Goal: Browse casually

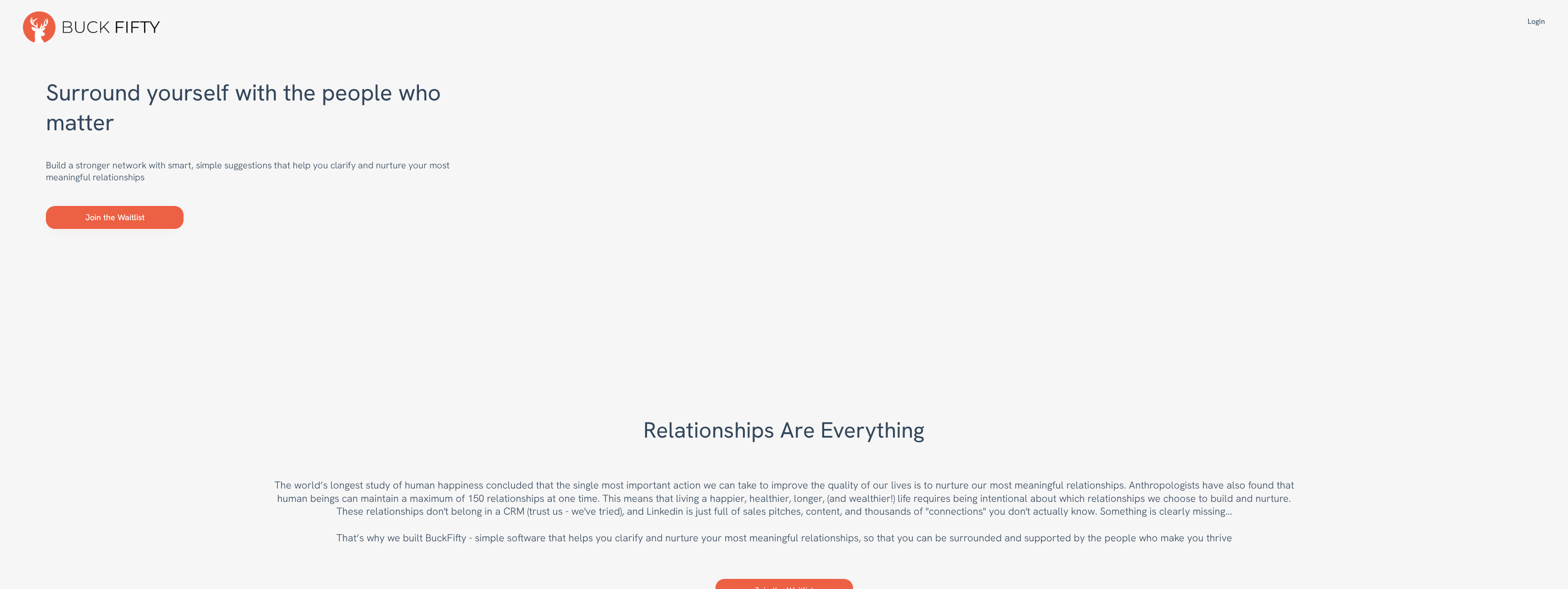
click at [82, 50] on div "Surround yourself with the people who matter Build a stronger network with smar…" at bounding box center [784, 201] width 1568 height 316
click at [53, 29] on img at bounding box center [92, 27] width 138 height 32
click at [139, 38] on img at bounding box center [92, 27] width 138 height 32
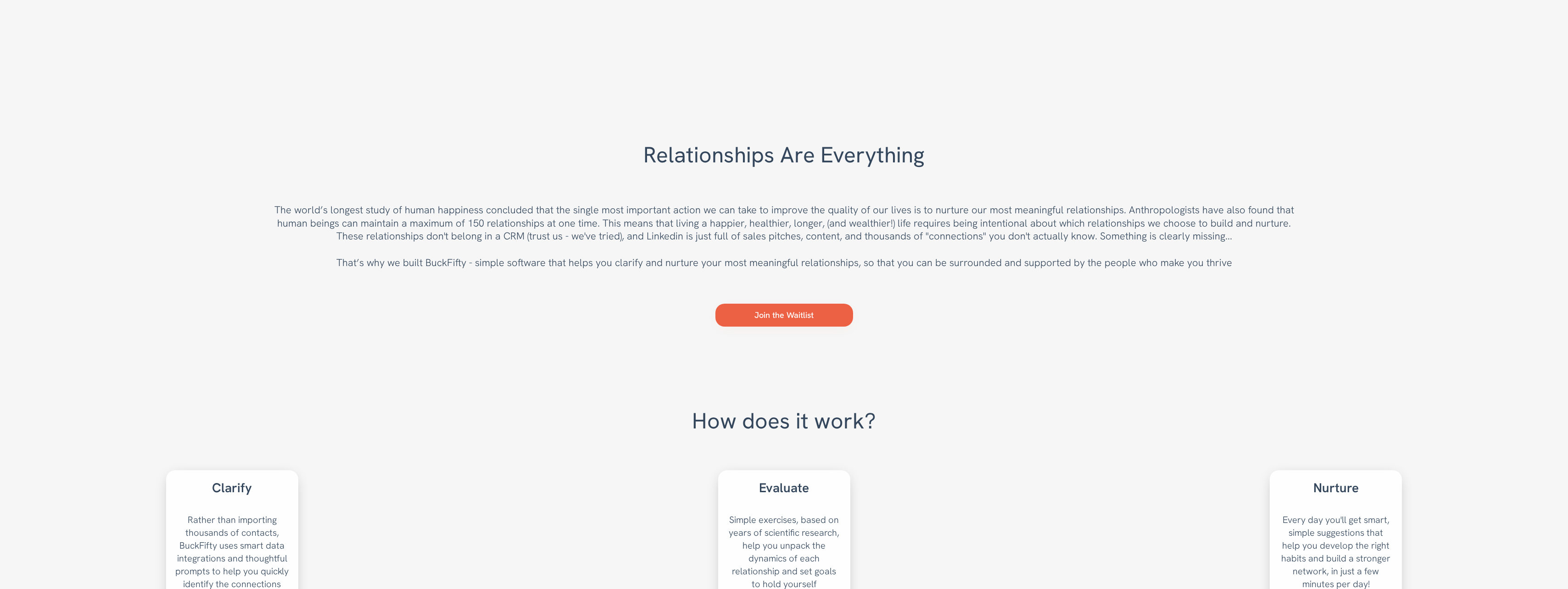
scroll to position [321, 0]
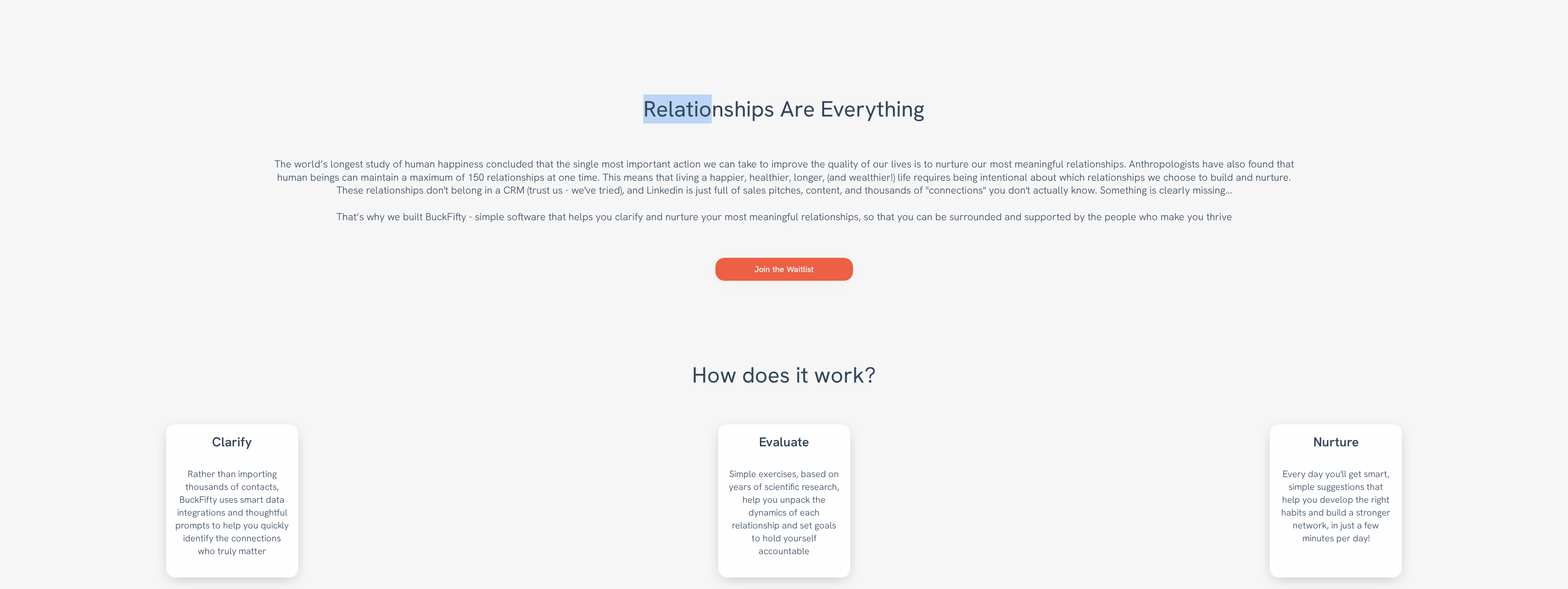
drag, startPoint x: 632, startPoint y: 86, endPoint x: 733, endPoint y: 139, distance: 114.1
click at [733, 139] on div "Relationships Are Everything The world’s longest study of human happiness concl…" at bounding box center [784, 176] width 1568 height 277
drag, startPoint x: 733, startPoint y: 139, endPoint x: 747, endPoint y: 146, distance: 15.7
click at [747, 146] on div "Relationships Are Everything The world’s longest study of human happiness concl…" at bounding box center [784, 159] width 1021 height 128
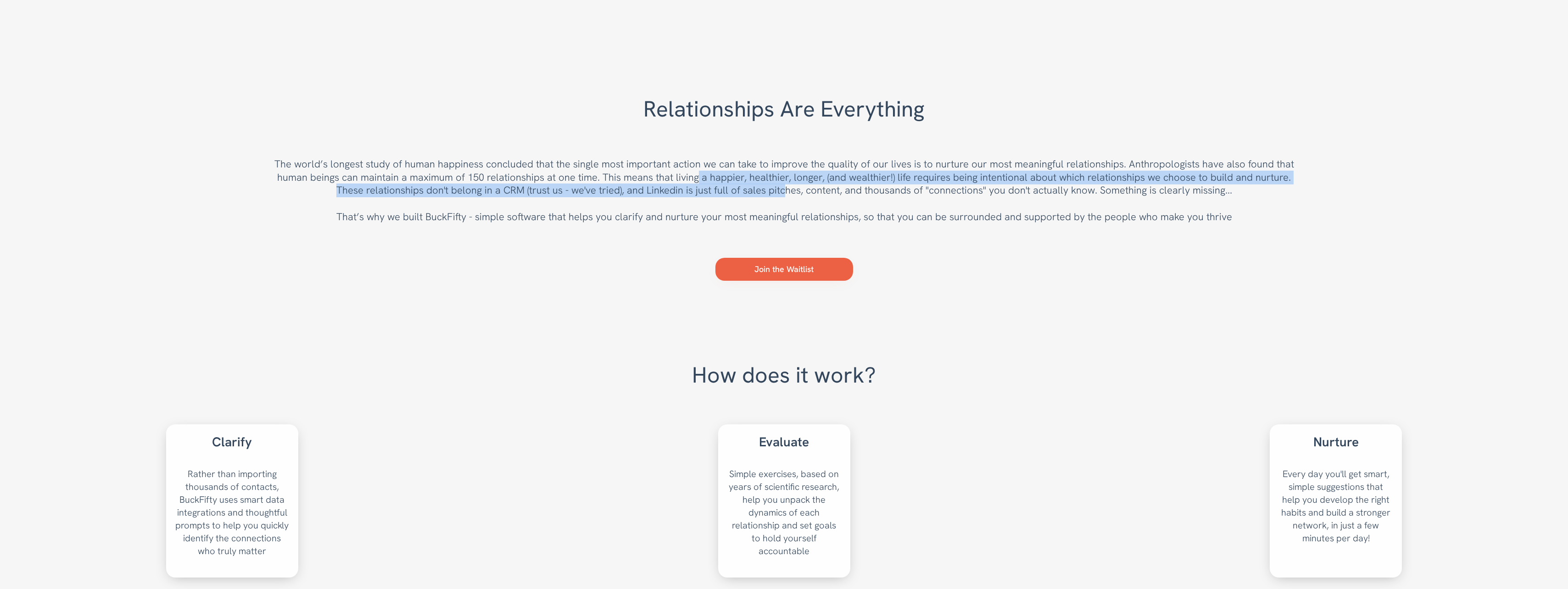
drag, startPoint x: 701, startPoint y: 184, endPoint x: 783, endPoint y: 198, distance: 83.2
click at [783, 198] on h1 "The world’s longest study of human happiness concluded that the single most imp…" at bounding box center [784, 190] width 1021 height 66
drag, startPoint x: 783, startPoint y: 198, endPoint x: 758, endPoint y: 204, distance: 25.7
click at [758, 204] on h1 "The world’s longest study of human happiness concluded that the single most imp…" at bounding box center [784, 190] width 1021 height 66
click at [699, 176] on h1 "The world’s longest study of human happiness concluded that the single most imp…" at bounding box center [784, 190] width 1021 height 66
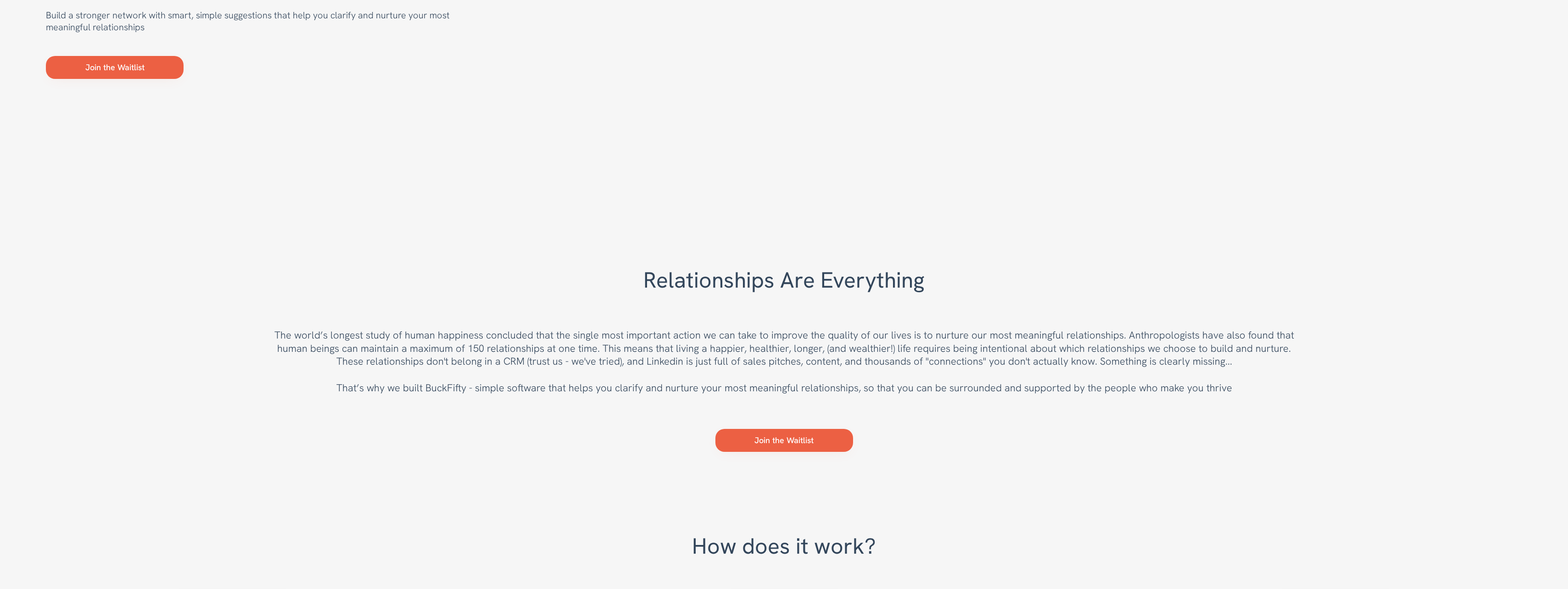
scroll to position [137, 0]
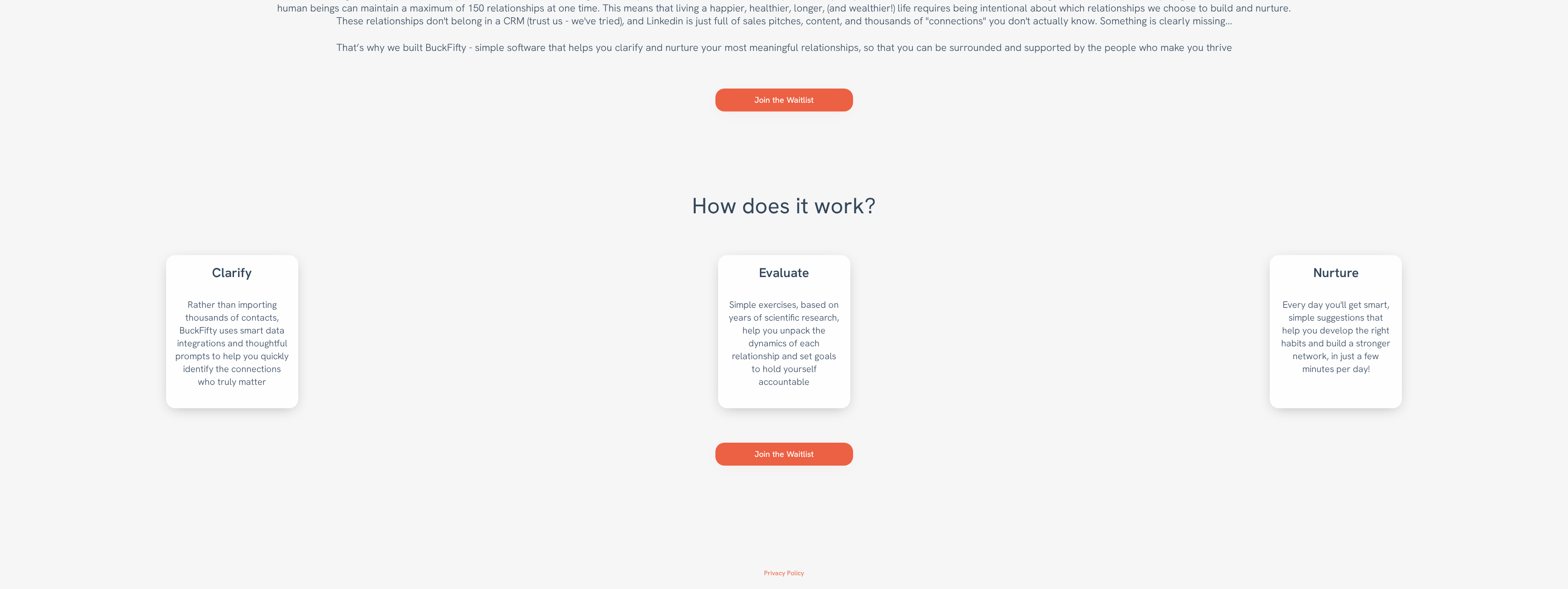
scroll to position [504, 0]
drag, startPoint x: 189, startPoint y: 271, endPoint x: 277, endPoint y: 338, distance: 110.6
click at [277, 338] on div "Clarify Rather than importing thousands of contacts, BuckFifty uses smart data …" at bounding box center [232, 332] width 132 height 153
drag, startPoint x: 277, startPoint y: 338, endPoint x: 291, endPoint y: 398, distance: 61.6
click at [291, 398] on div "Rather than importing thousands of contacts, BuckFifty uses smart data integrat…" at bounding box center [232, 350] width 132 height 114
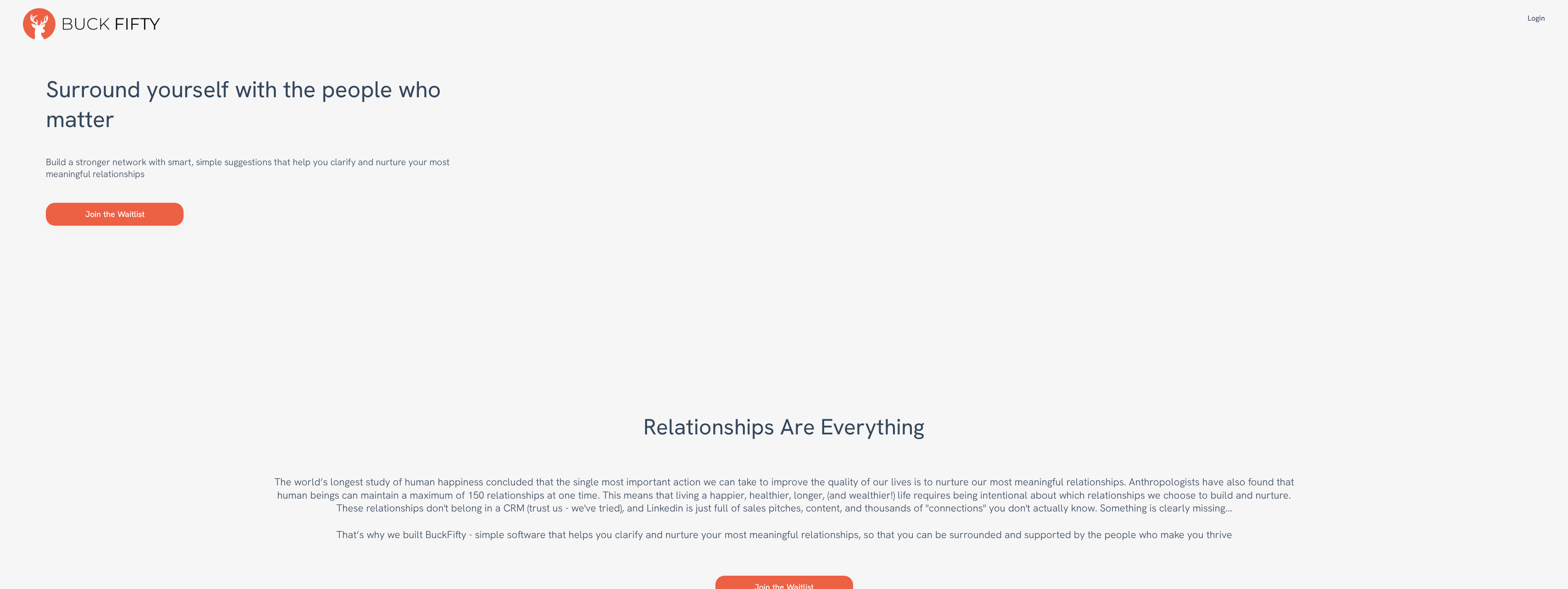
scroll to position [0, 0]
